Goal: Task Accomplishment & Management: Manage account settings

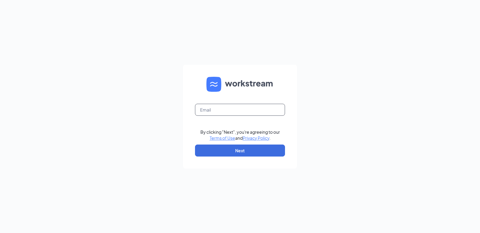
click at [237, 107] on input "text" at bounding box center [240, 110] width 90 height 12
type input "[EMAIL_ADDRESS][DOMAIN_NAME]"
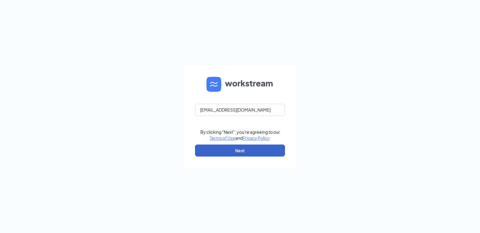
click at [202, 149] on button "Next" at bounding box center [240, 150] width 90 height 12
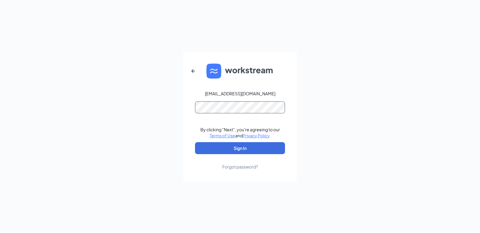
click at [195, 142] on button "Sign In" at bounding box center [240, 148] width 90 height 12
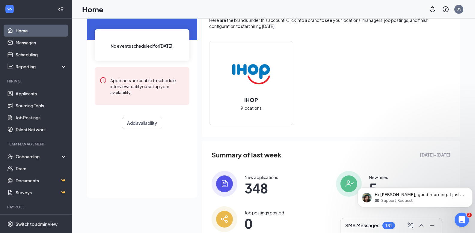
scroll to position [60, 0]
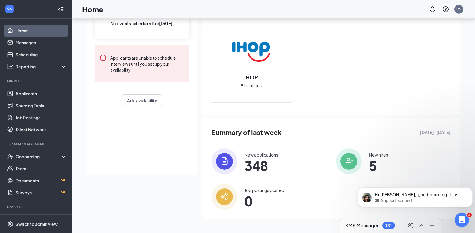
click at [268, 169] on span "348" at bounding box center [262, 165] width 34 height 11
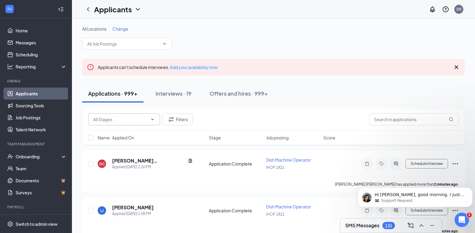
click at [154, 119] on icon "ChevronDown" at bounding box center [152, 118] width 3 height 1
click at [402, 121] on input "text" at bounding box center [414, 119] width 90 height 12
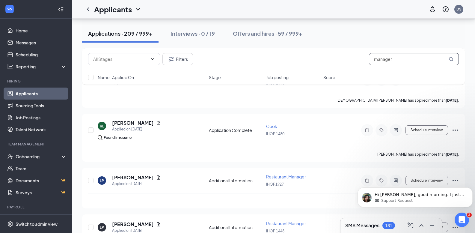
scroll to position [925, 0]
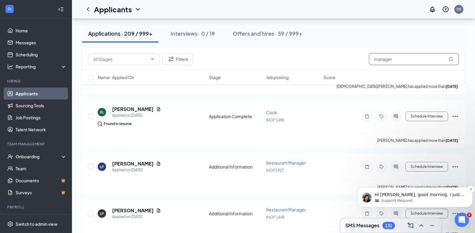
type input "manager"
click at [401, 197] on p "Hi [PERSON_NAME], good morning. I just want to check in with you as our ticket …" at bounding box center [420, 195] width 91 height 6
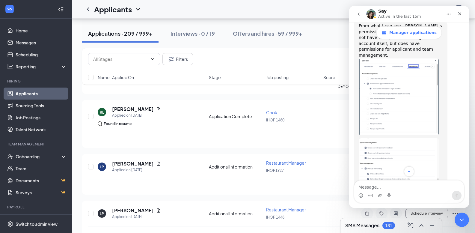
scroll to position [943, 0]
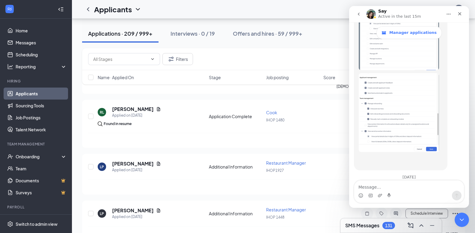
click at [393, 193] on div "Intercom messenger" at bounding box center [409, 196] width 110 height 10
click at [393, 188] on textarea "Message…" at bounding box center [409, 185] width 110 height 10
type textarea "N"
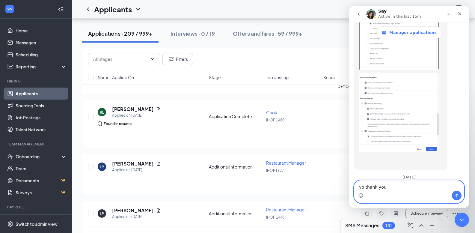
type textarea "No thank you"
click at [454, 193] on button "Send a message…" at bounding box center [457, 196] width 10 height 10
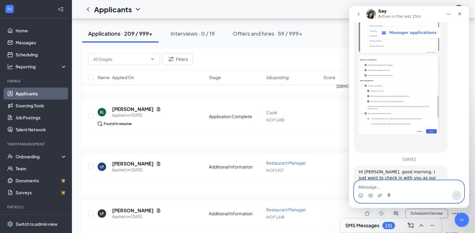
scroll to position [961, 0]
click at [463, 13] on div "Close" at bounding box center [459, 13] width 11 height 11
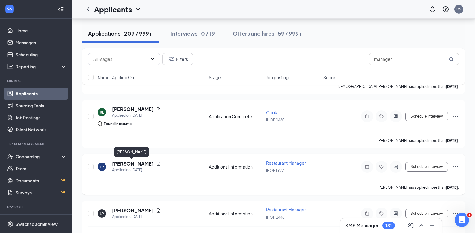
click at [129, 166] on h5 "[PERSON_NAME]" at bounding box center [133, 163] width 42 height 7
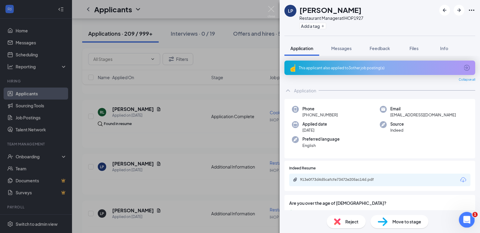
click at [459, 218] on div "Open Intercom Messenger" at bounding box center [466, 219] width 20 height 20
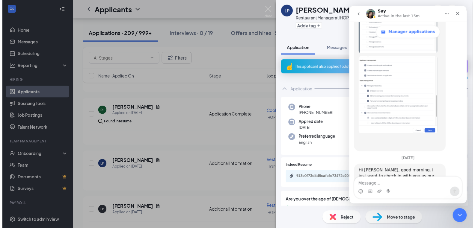
scroll to position [961, 0]
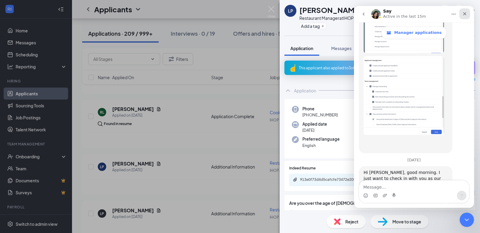
click at [469, 13] on div "Close" at bounding box center [464, 13] width 11 height 11
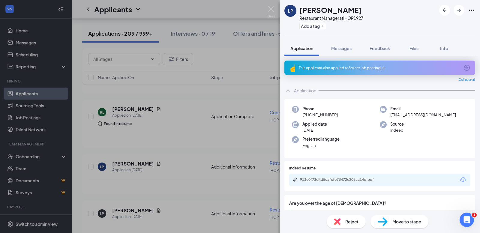
click at [397, 11] on div "LP [PERSON_NAME] Restaurant Manager at IHOP1927 Add a tag" at bounding box center [379, 18] width 200 height 36
click at [270, 10] on img at bounding box center [270, 12] width 7 height 12
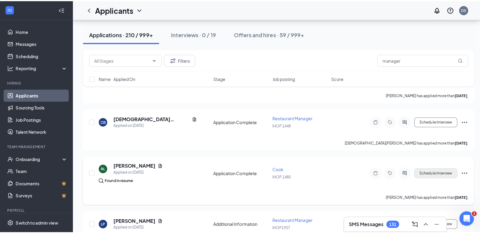
scroll to position [932, 0]
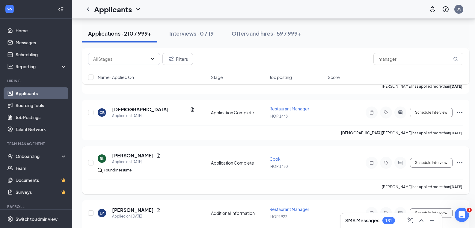
click at [460, 163] on icon "Ellipses" at bounding box center [459, 162] width 5 height 1
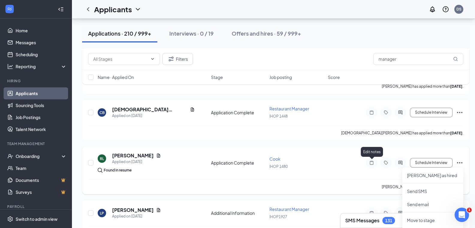
click at [371, 163] on icon "Note" at bounding box center [371, 163] width 7 height 5
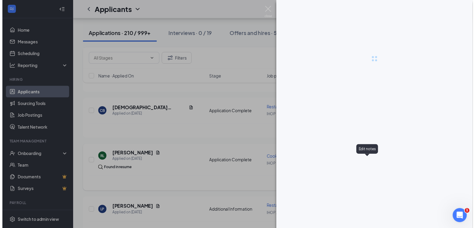
scroll to position [961, 0]
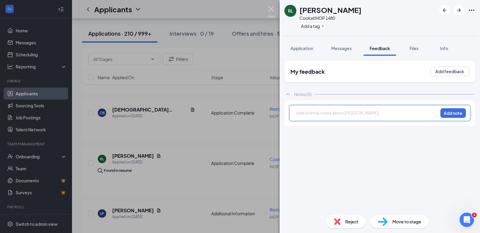
click at [273, 9] on img at bounding box center [270, 12] width 7 height 12
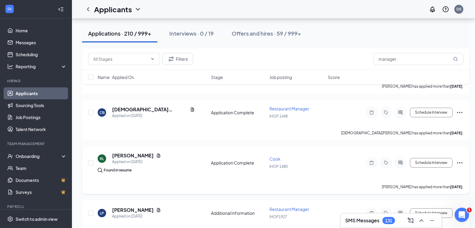
scroll to position [966, 0]
click at [127, 159] on div "Applied on [DATE]" at bounding box center [136, 162] width 49 height 6
click at [462, 8] on div "DS" at bounding box center [459, 9] width 5 height 5
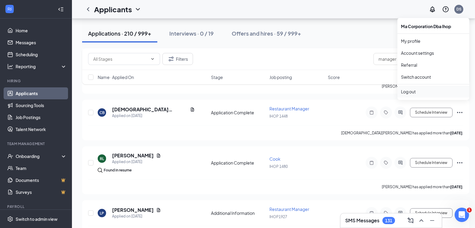
click at [417, 94] on div "Log out" at bounding box center [433, 92] width 65 height 6
